Goal: Information Seeking & Learning: Learn about a topic

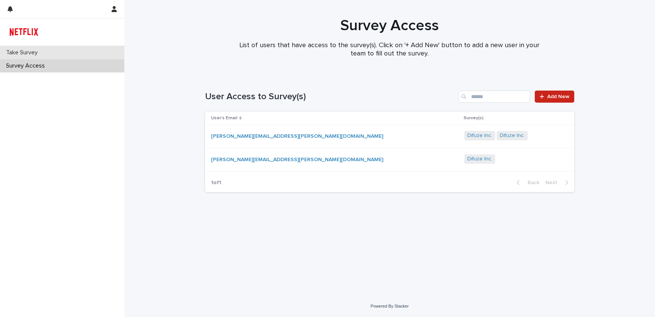
click at [28, 52] on p "Take Survey" at bounding box center [23, 52] width 41 height 7
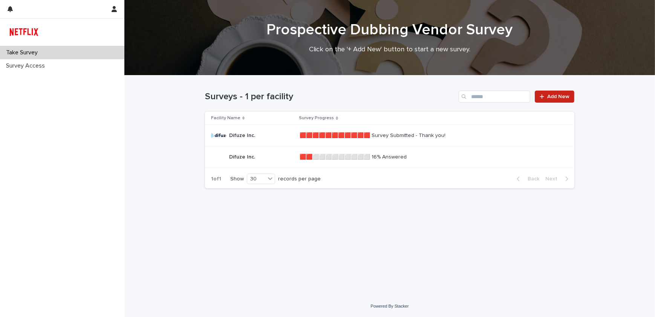
click at [430, 135] on p "🟥🟥🟥🟥🟥🟥🟥🟥🟥🟥🟥 Survey Submitted - Thank you!" at bounding box center [373, 135] width 147 height 8
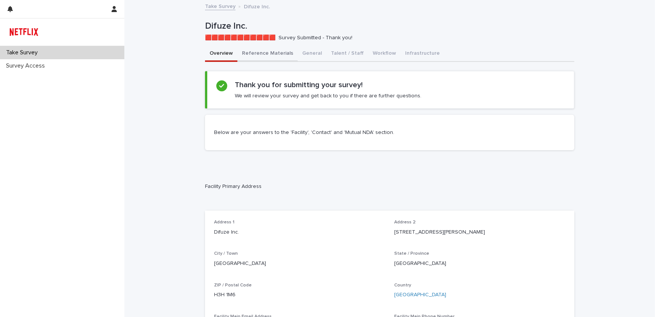
click at [263, 52] on button "Reference Materials" at bounding box center [268, 54] width 60 height 16
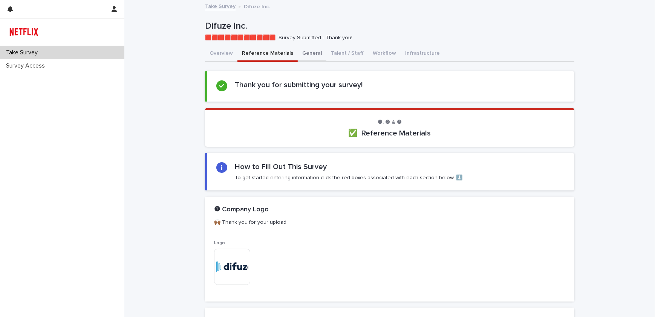
click at [305, 52] on button "General" at bounding box center [312, 54] width 29 height 16
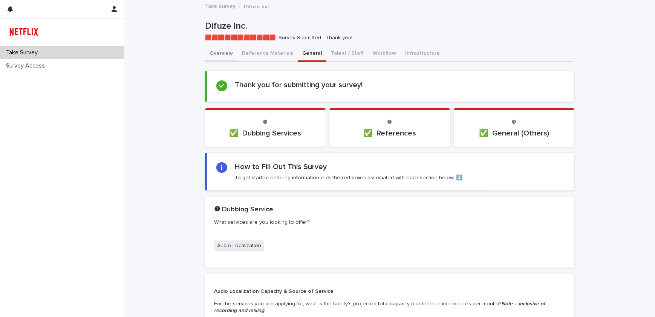
click at [217, 55] on button "Overview" at bounding box center [221, 54] width 32 height 16
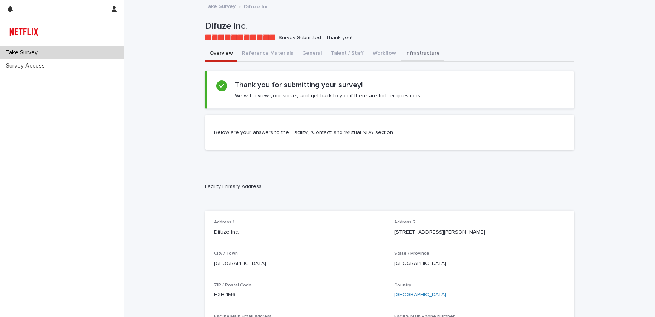
click at [404, 51] on button "Infrastructure" at bounding box center [423, 54] width 44 height 16
